Goal: Task Accomplishment & Management: Manage account settings

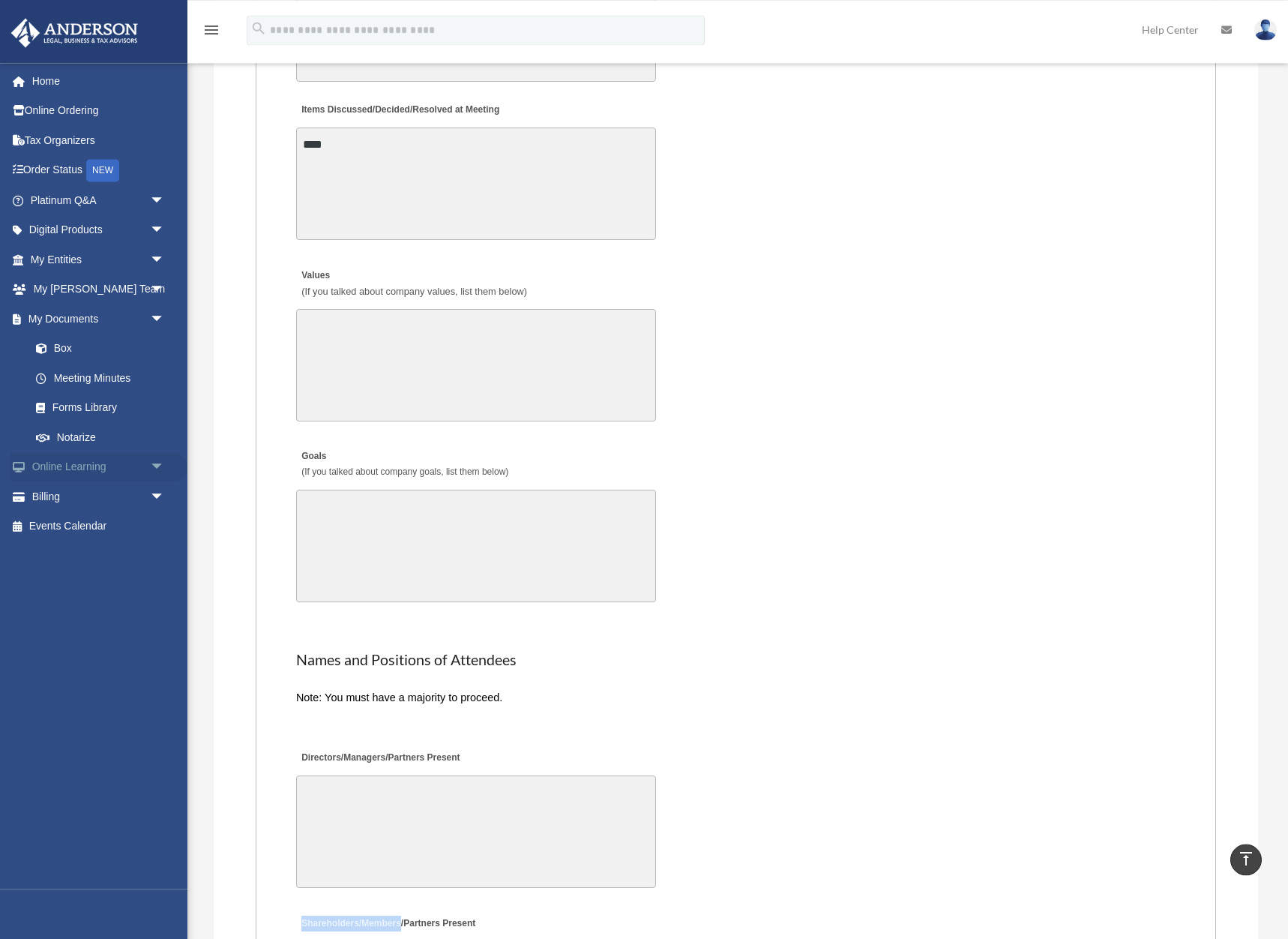
scroll to position [2865, 0]
click at [65, 345] on link "Box" at bounding box center [103, 349] width 166 height 30
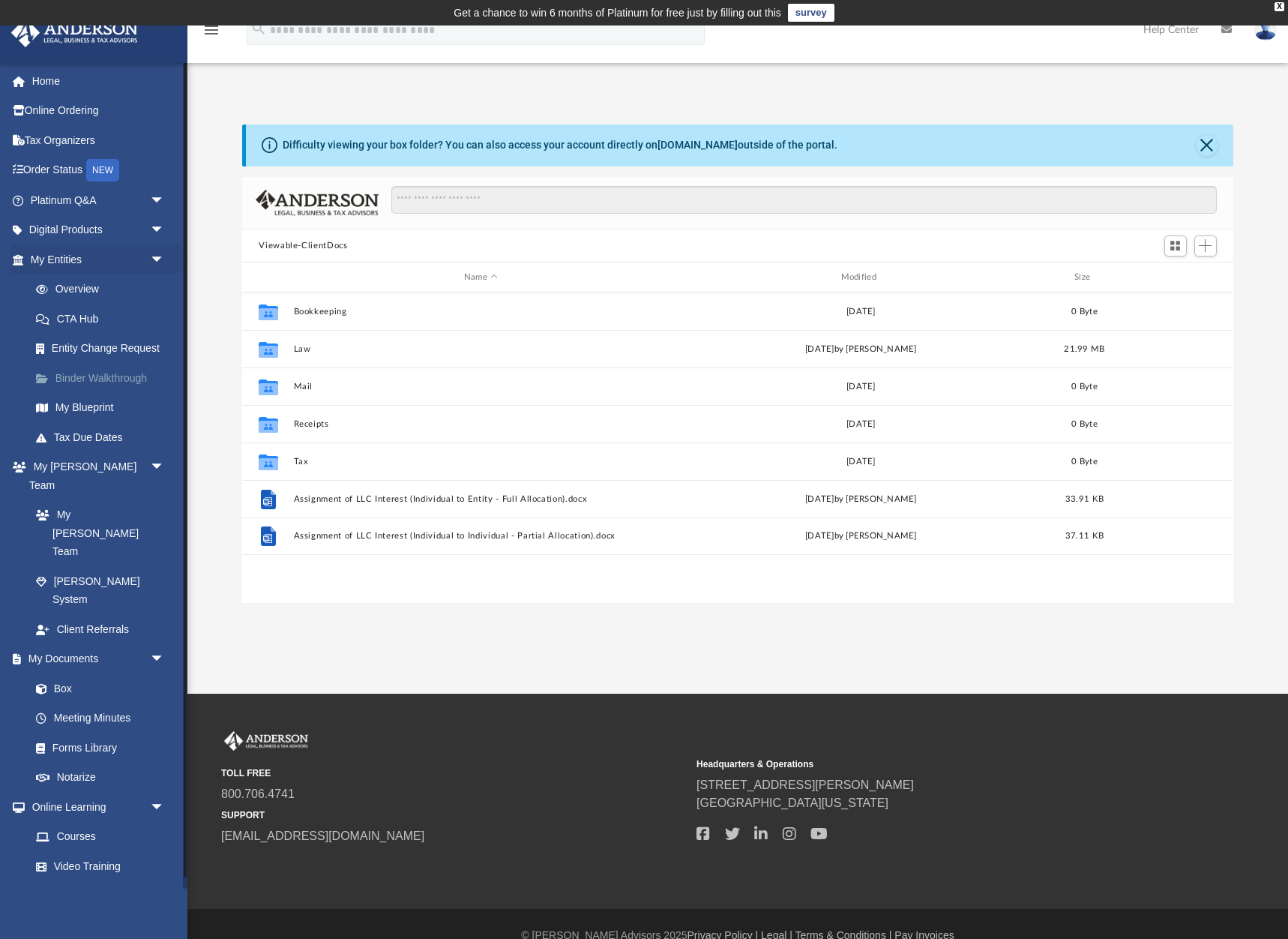
scroll to position [341, 991]
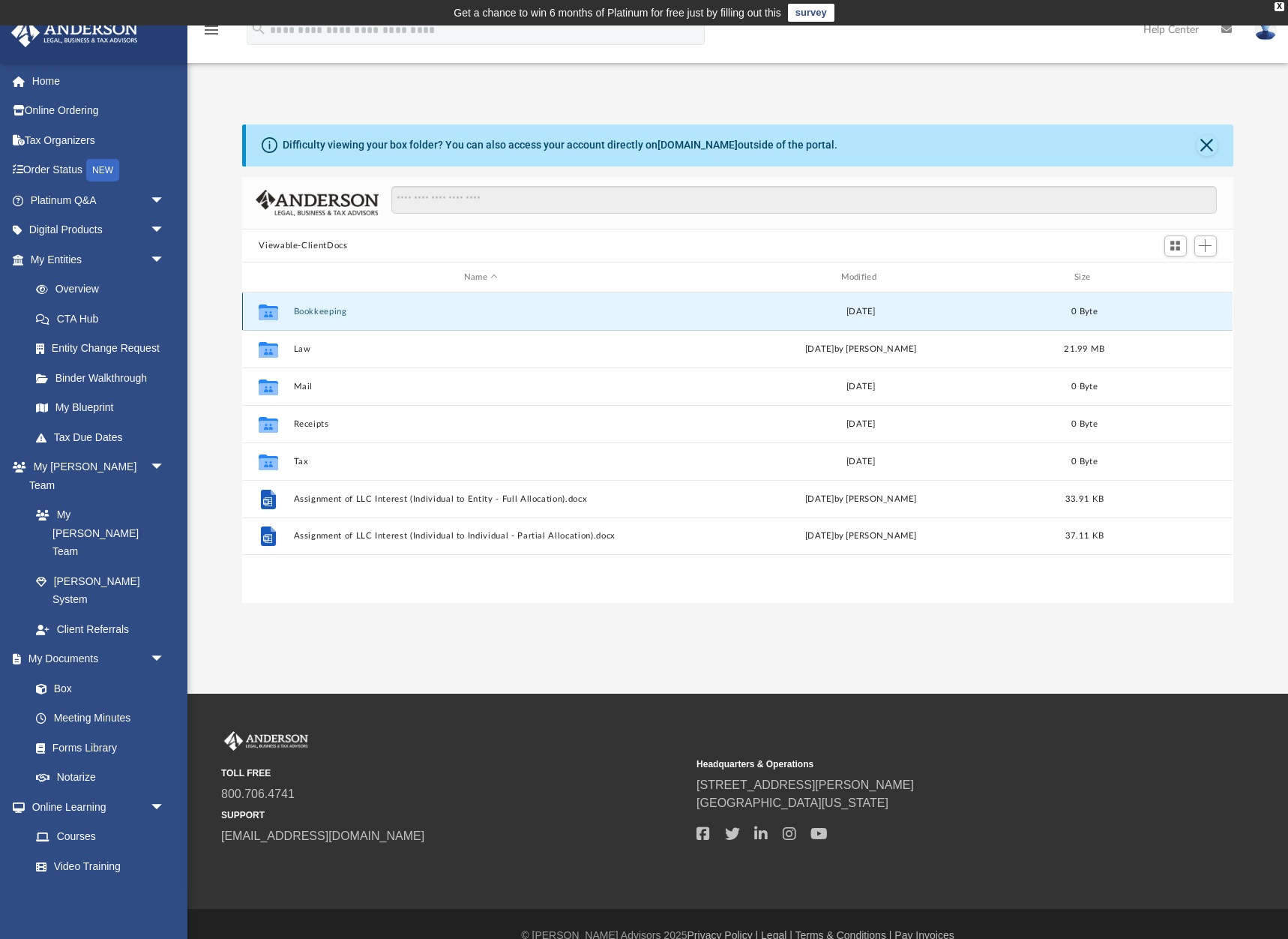
click at [316, 316] on button "Bookkeeping" at bounding box center [481, 312] width 374 height 10
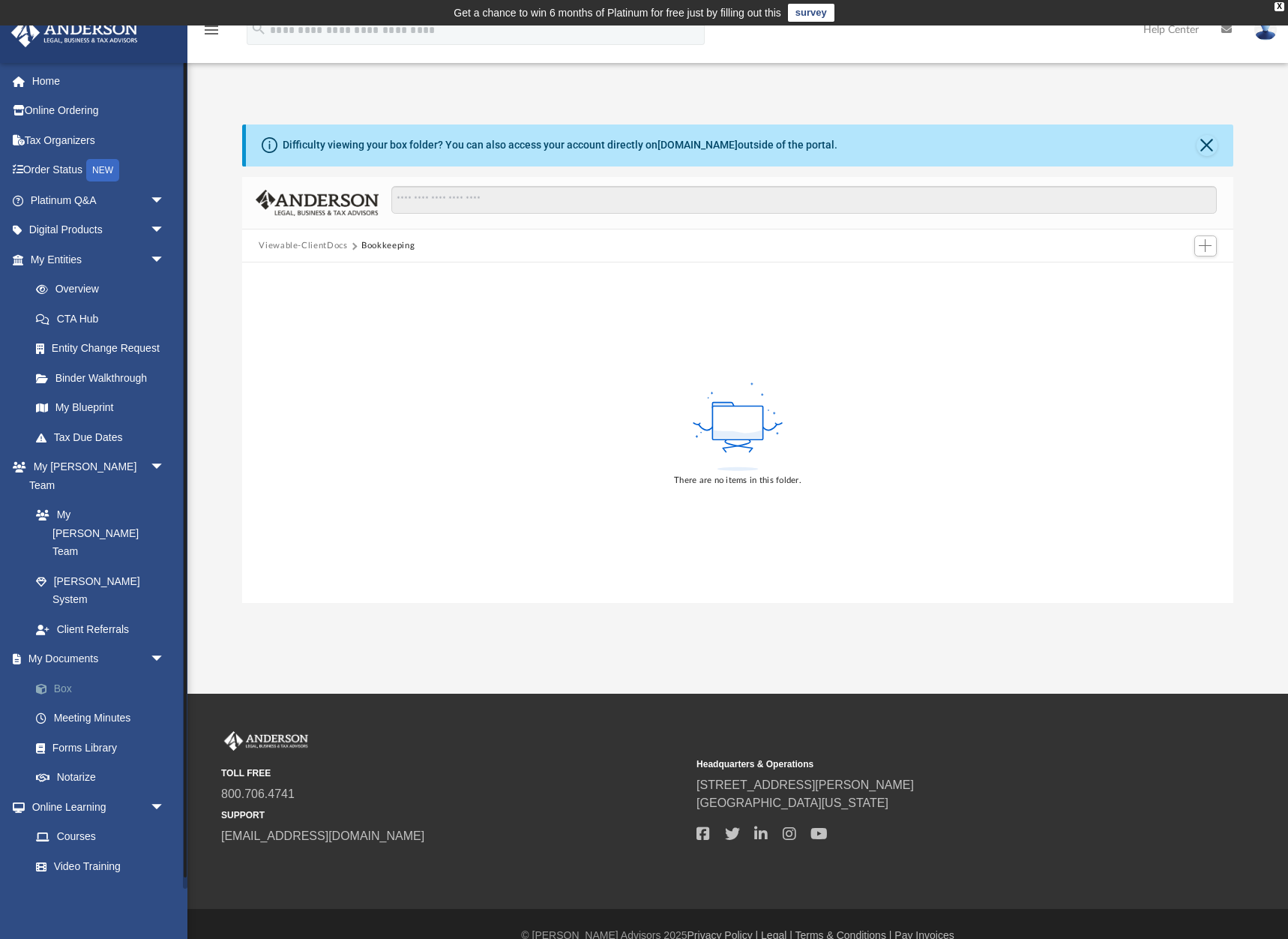
click at [75, 673] on link "Box" at bounding box center [103, 688] width 166 height 30
click at [62, 673] on link "Box" at bounding box center [103, 688] width 166 height 30
click at [1211, 148] on button "Close" at bounding box center [1207, 145] width 21 height 21
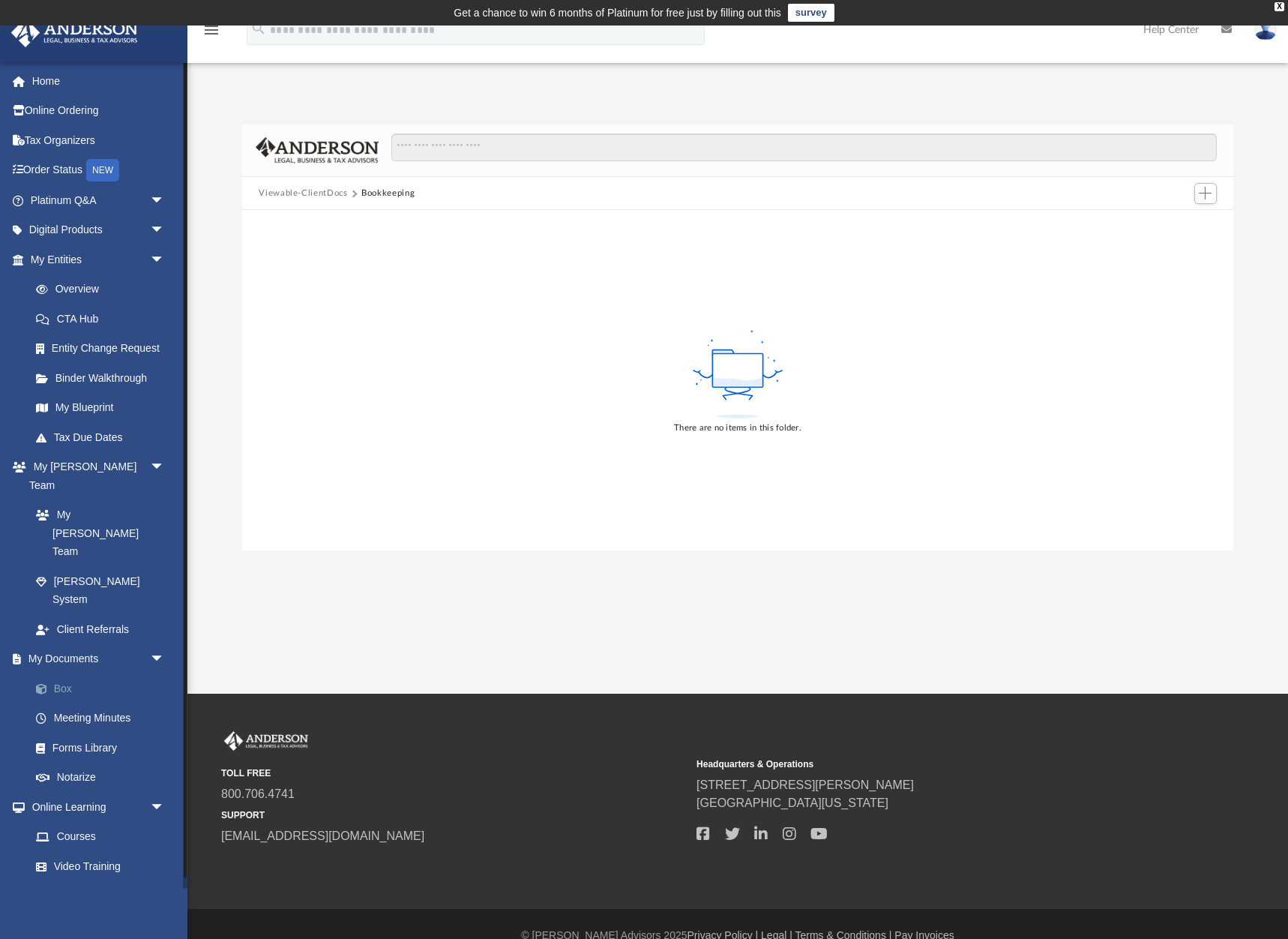
click at [60, 673] on link "Box" at bounding box center [103, 688] width 166 height 30
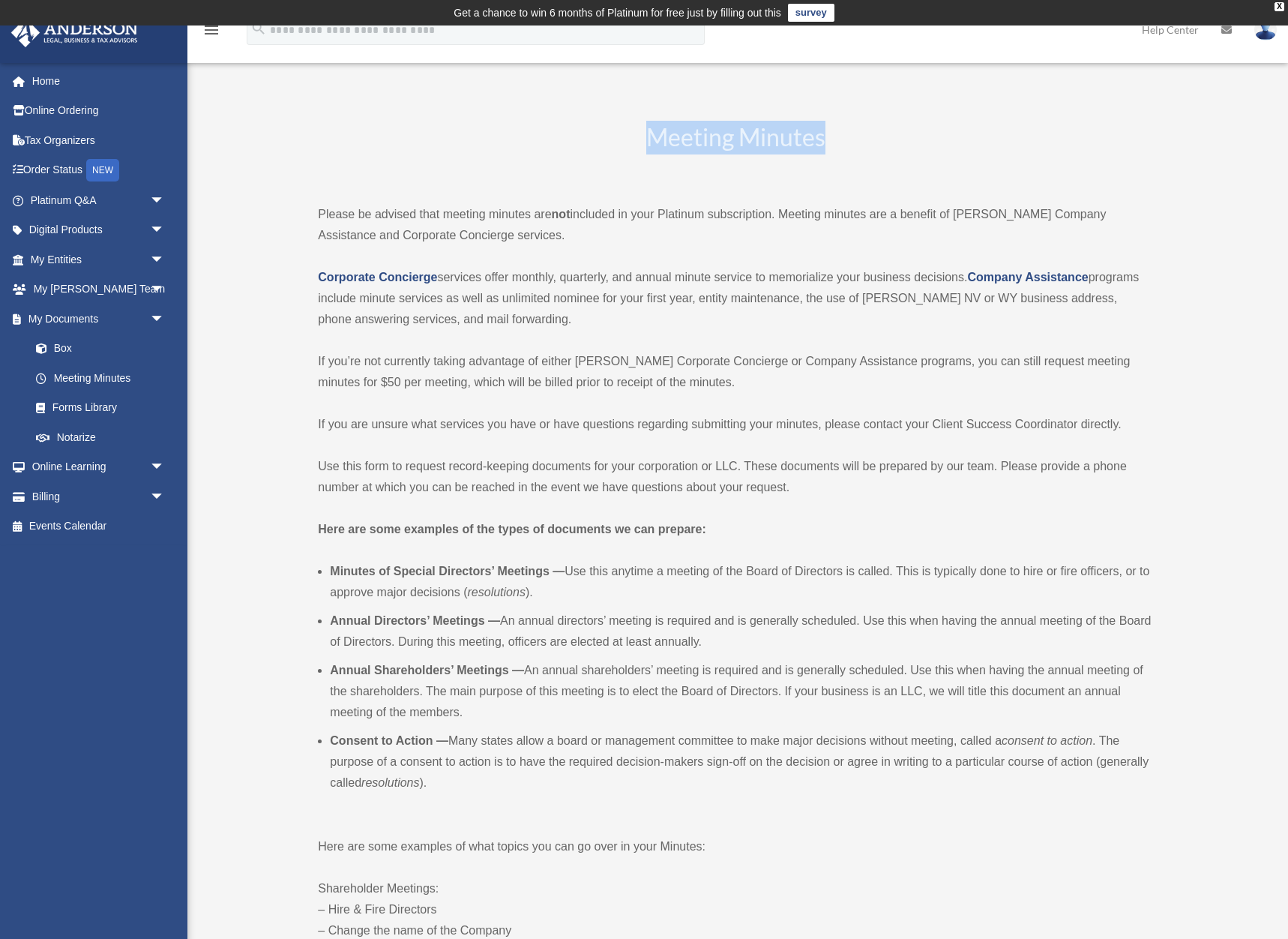
drag, startPoint x: 648, startPoint y: 136, endPoint x: 803, endPoint y: 135, distance: 155.0
click at [833, 144] on h2 "Meeting Minutes" at bounding box center [735, 151] width 835 height 63
copy h2 "Meeting Minutes"
click at [49, 352] on span at bounding box center [50, 349] width 10 height 11
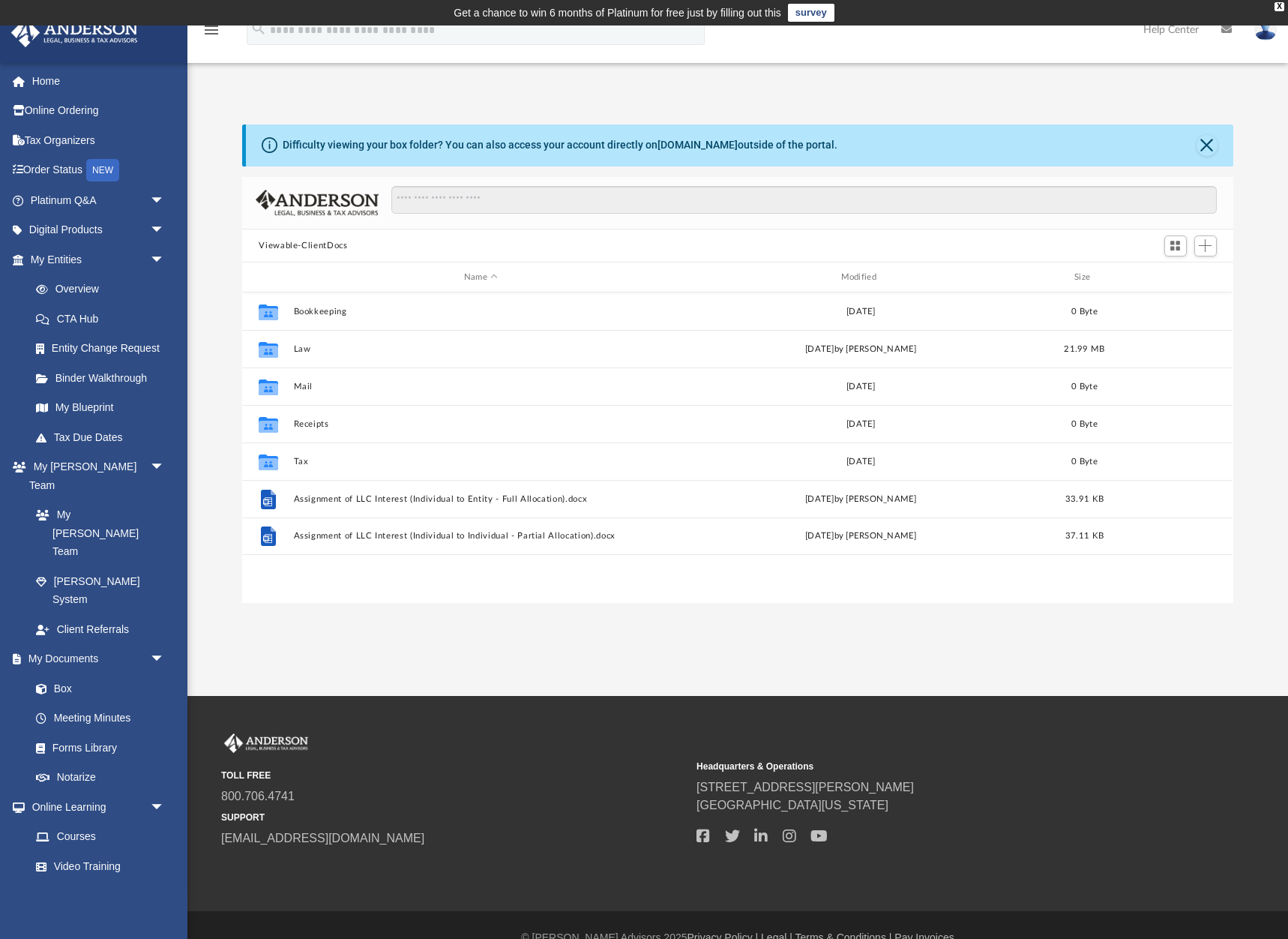
scroll to position [341, 991]
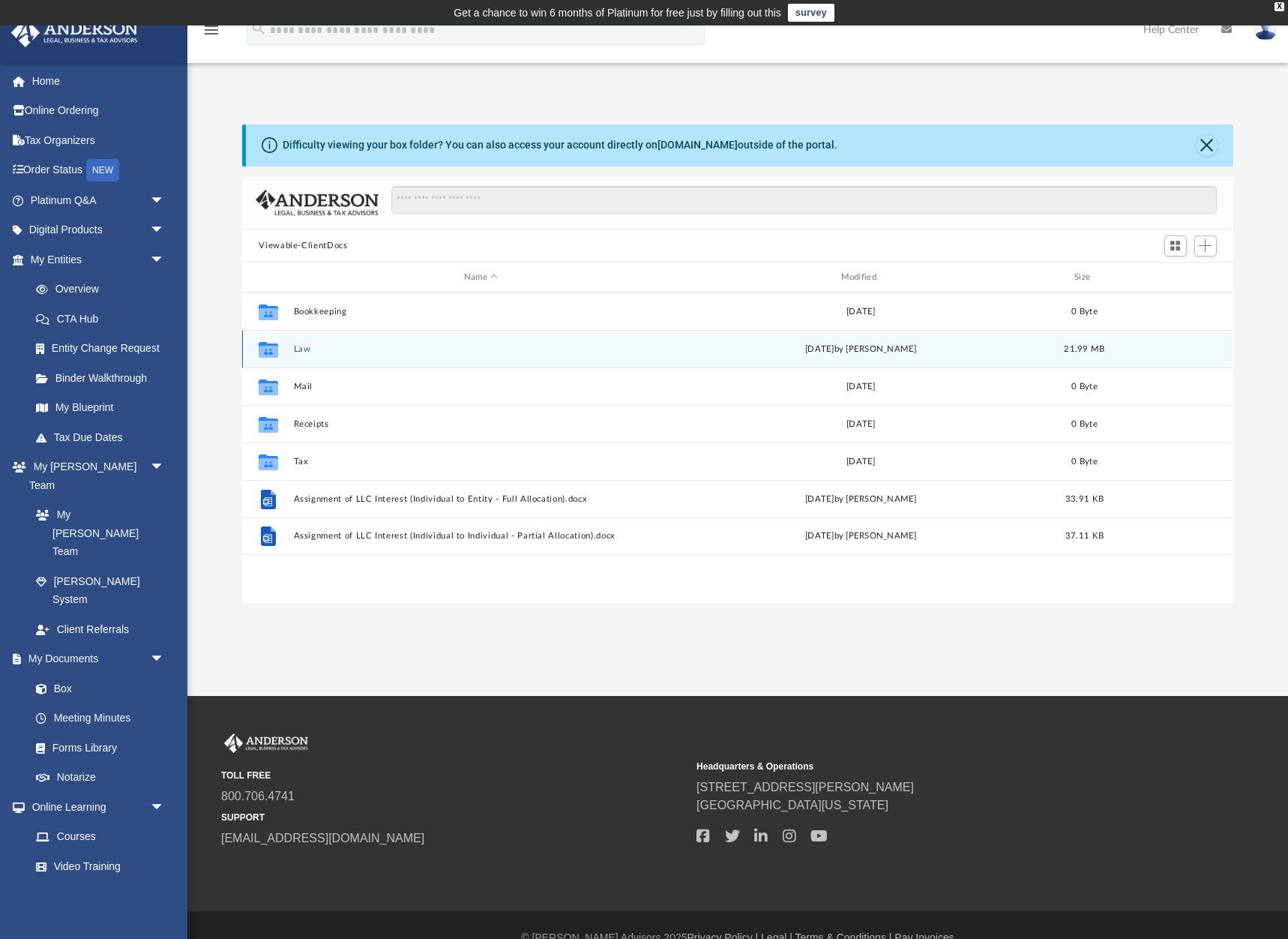
click at [274, 357] on icon "grid" at bounding box center [268, 352] width 20 height 12
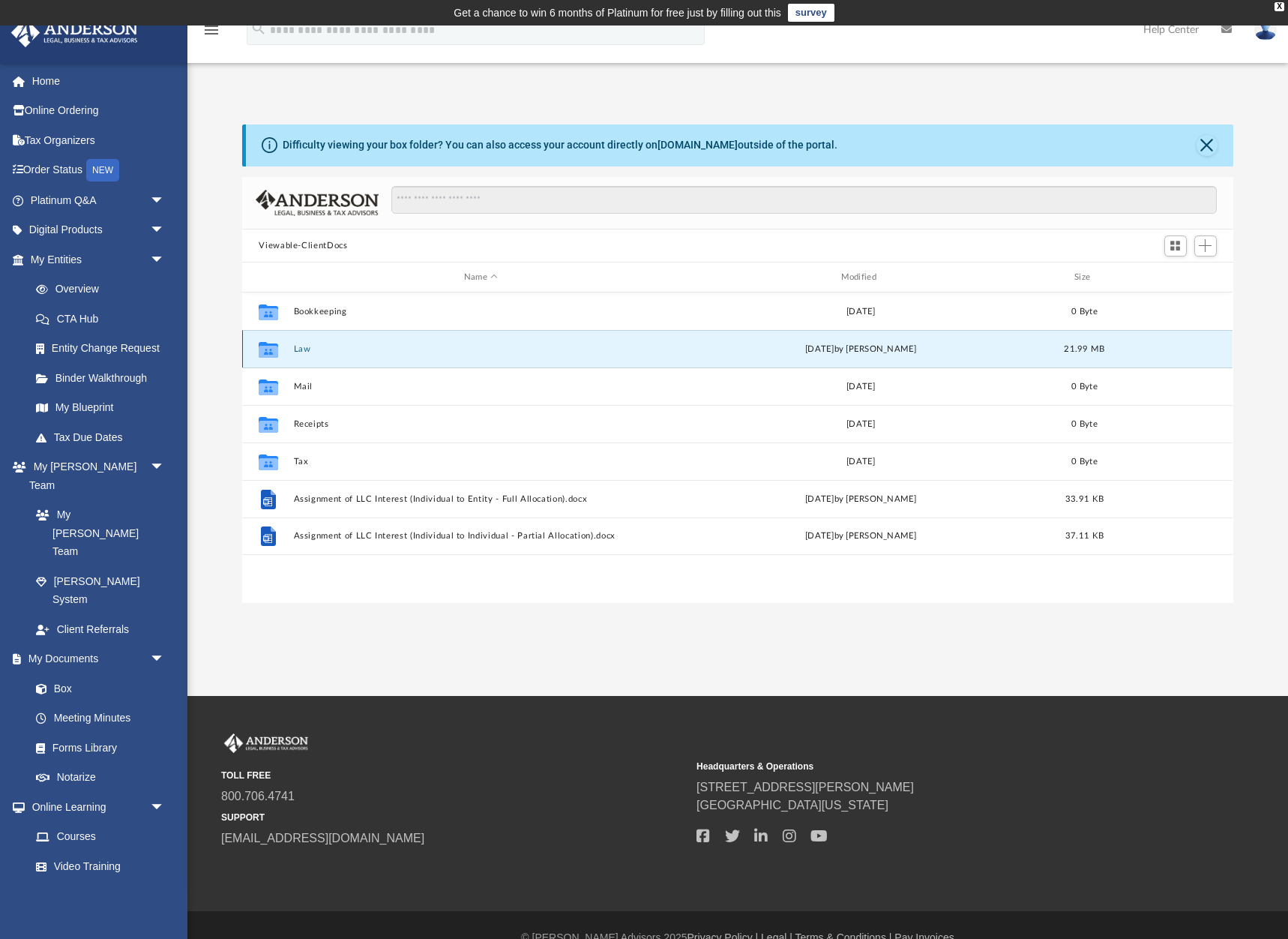
click at [302, 349] on button "Law" at bounding box center [481, 349] width 374 height 10
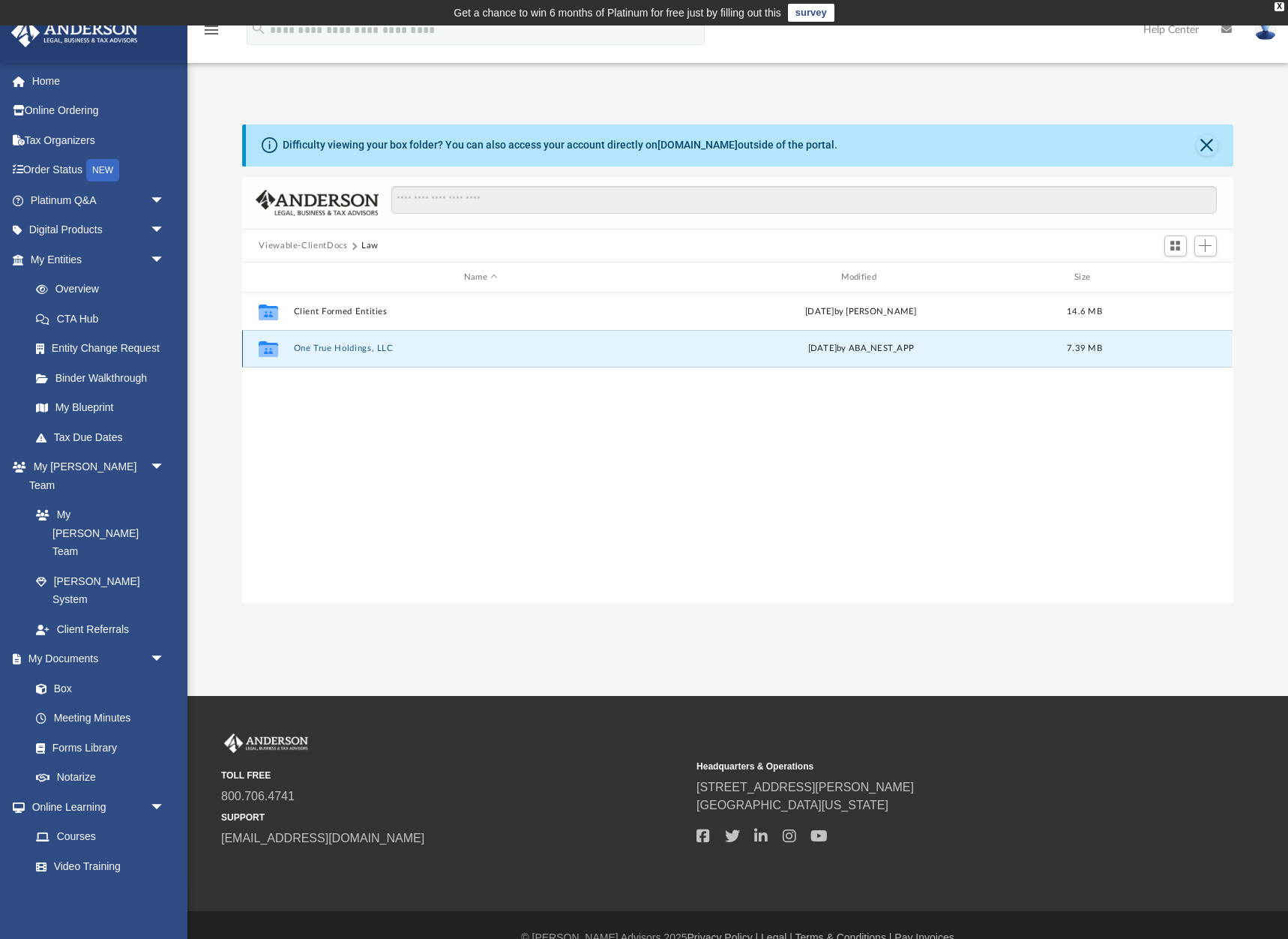
click at [338, 353] on button "One True Holdings, LLC" at bounding box center [481, 349] width 374 height 10
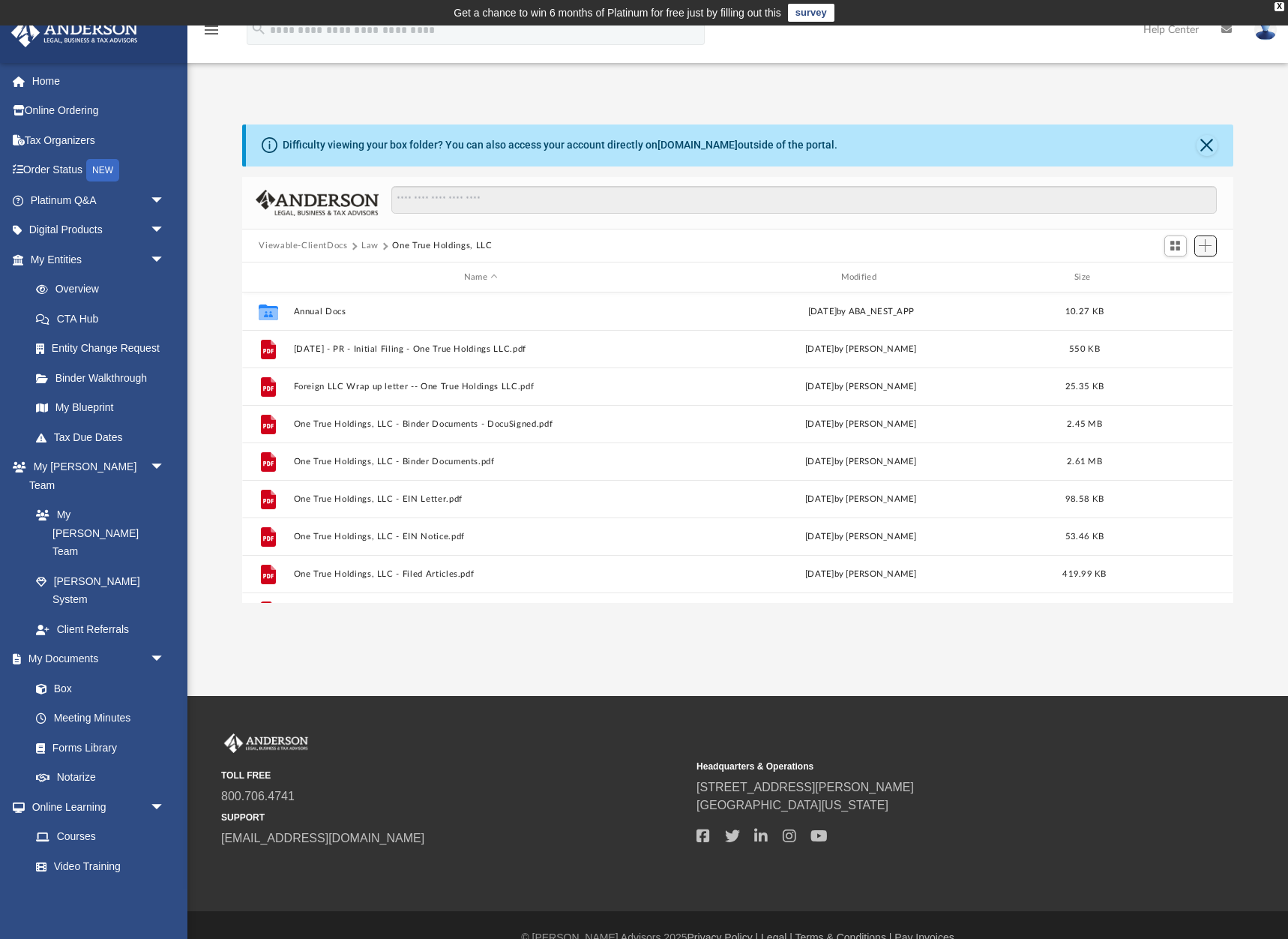
click at [1204, 248] on span "Add" at bounding box center [1205, 245] width 13 height 13
click at [1178, 269] on li "Upload" at bounding box center [1185, 276] width 48 height 16
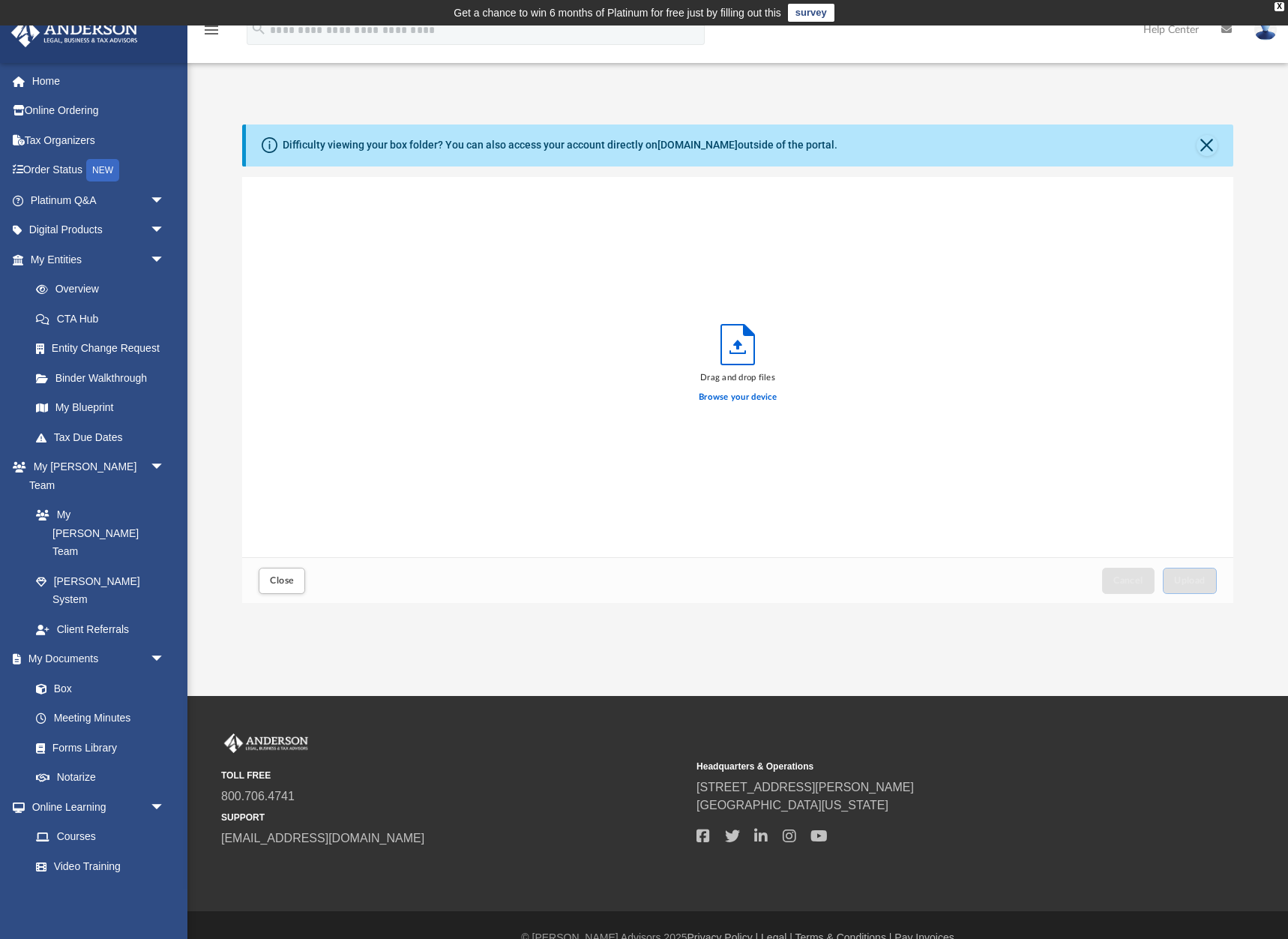
scroll to position [381, 991]
click at [1178, 581] on span "Upload" at bounding box center [1190, 579] width 32 height 9
click at [66, 673] on link "Box" at bounding box center [103, 688] width 166 height 30
click at [1208, 148] on button "Close" at bounding box center [1207, 145] width 21 height 21
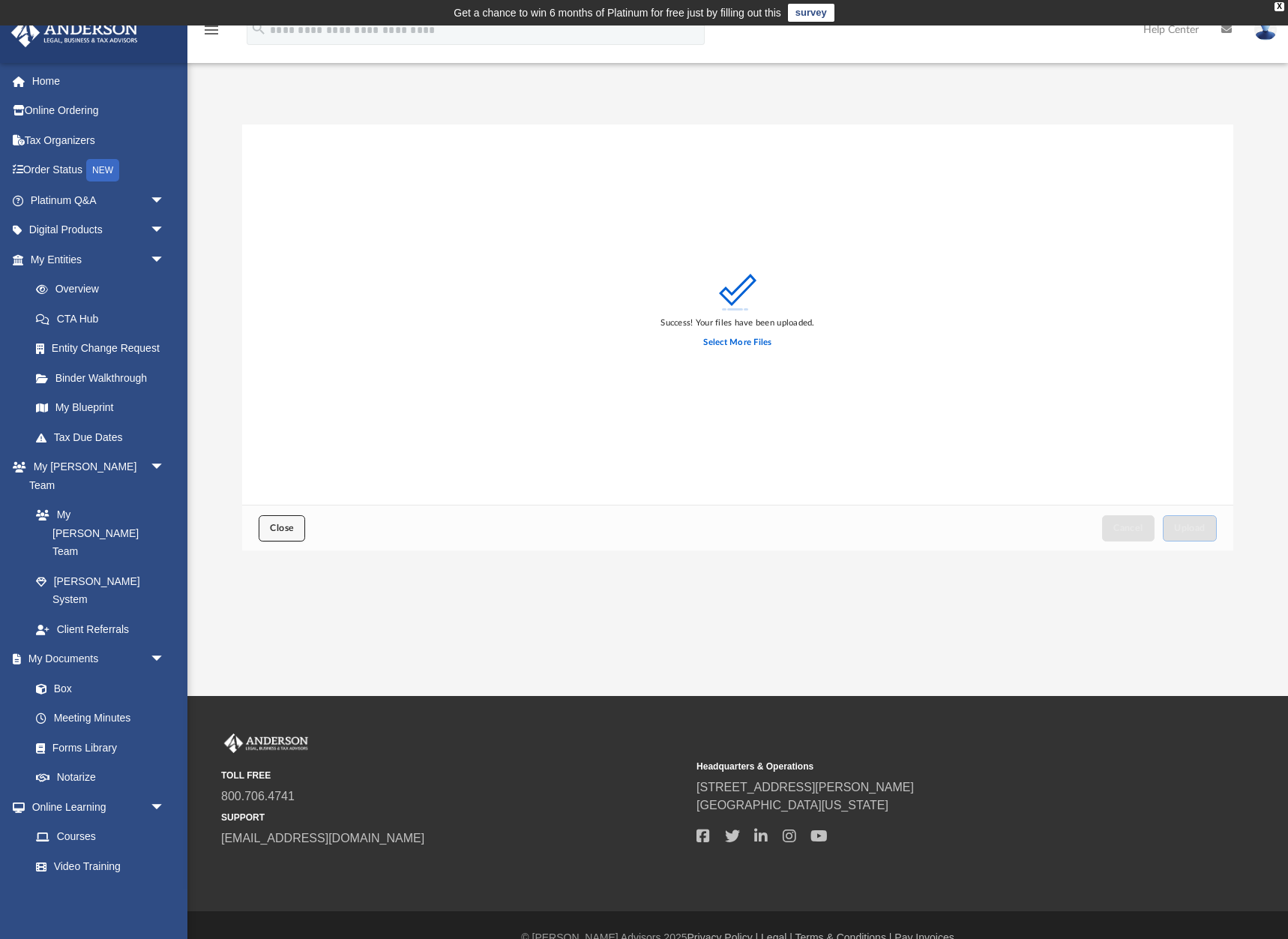
click at [288, 533] on button "Close" at bounding box center [281, 528] width 47 height 26
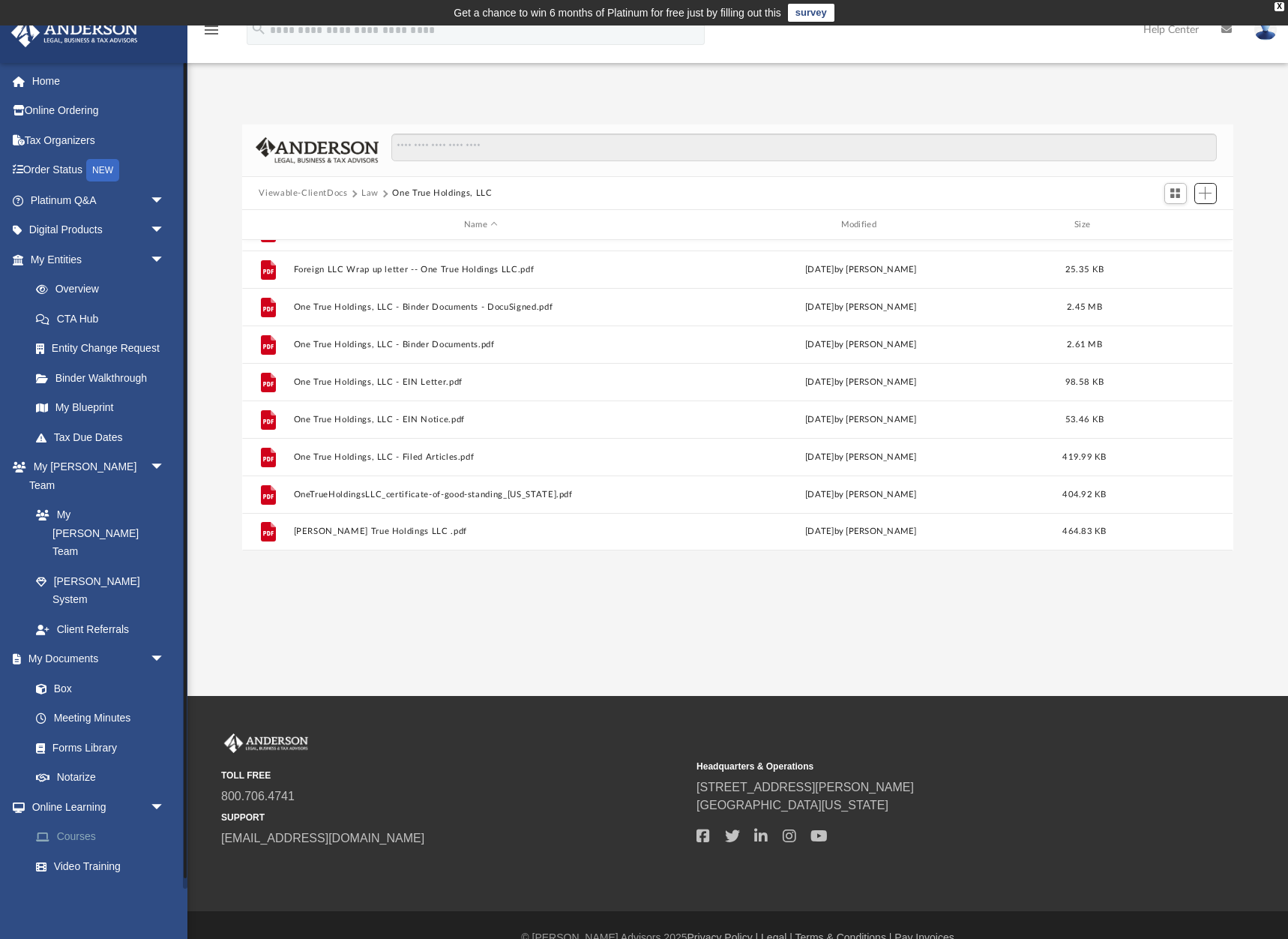
scroll to position [11, 0]
